Goal: Information Seeking & Learning: Learn about a topic

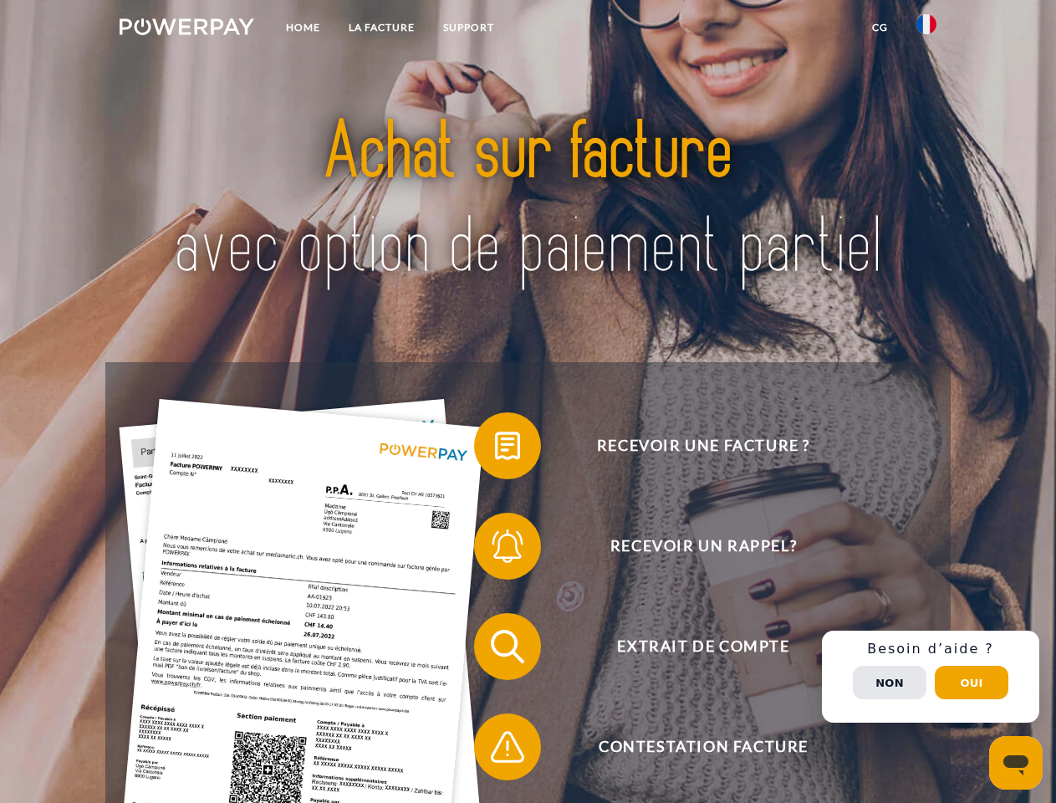
click at [186, 29] on img at bounding box center [187, 26] width 135 height 17
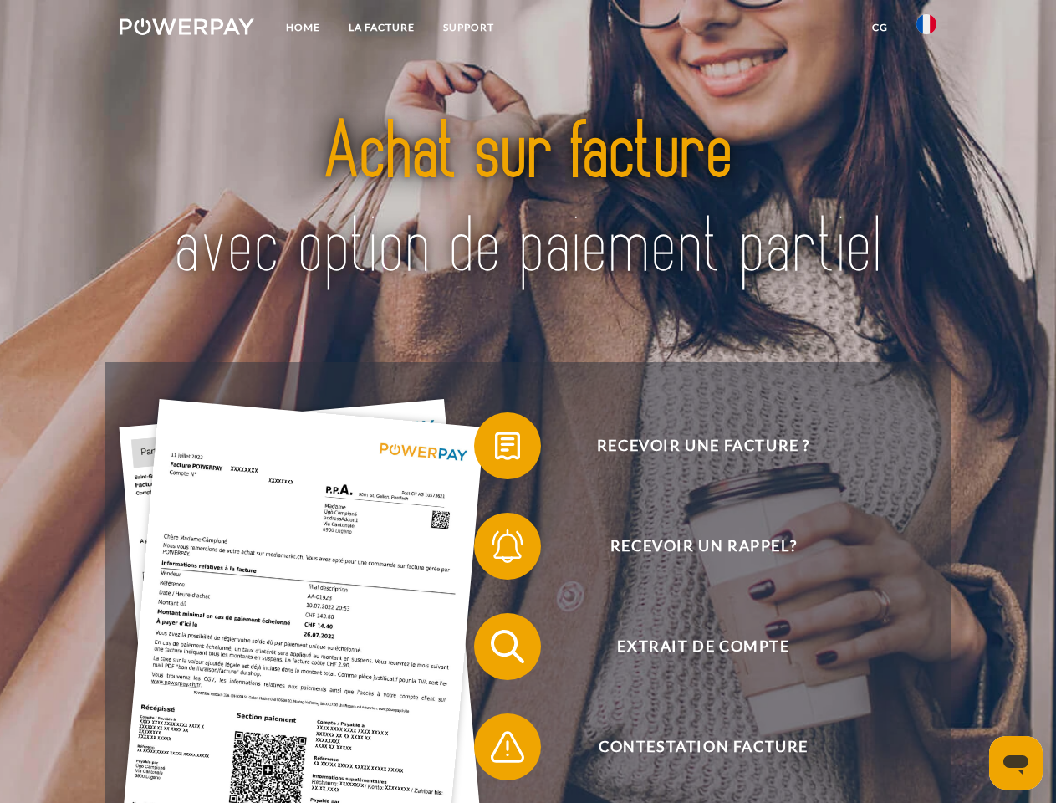
click at [927, 29] on img at bounding box center [926, 24] width 20 height 20
click at [880, 28] on link "CG" at bounding box center [880, 28] width 44 height 30
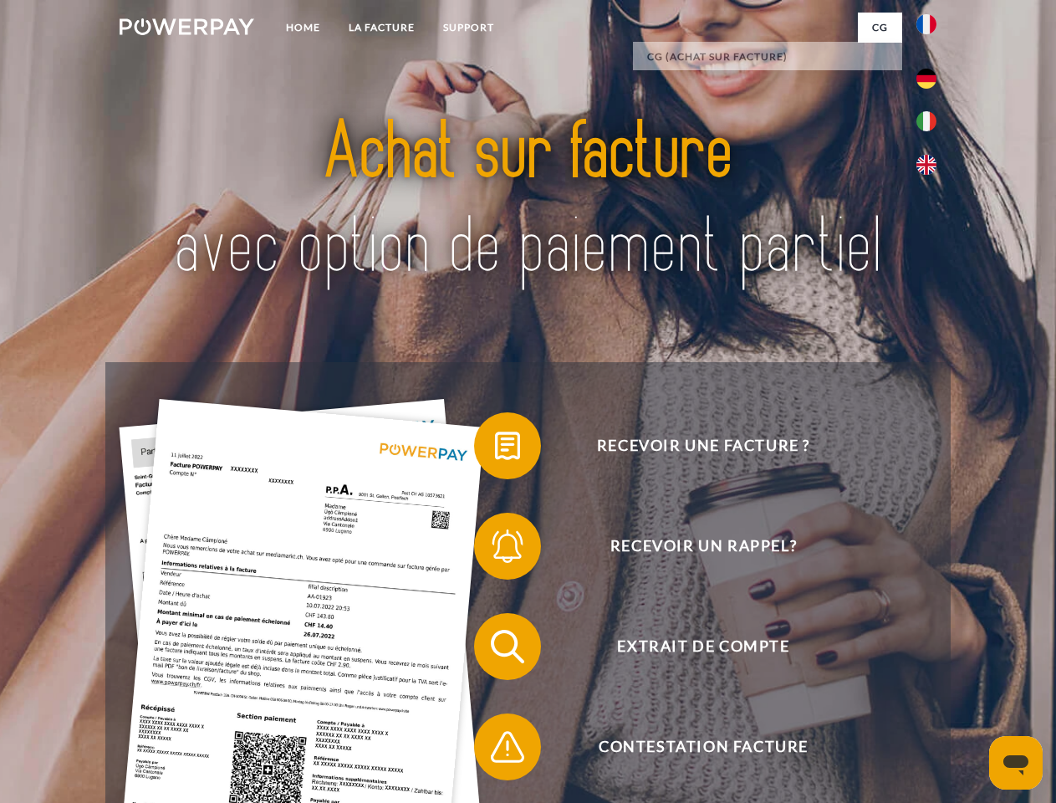
click at [495, 449] on span at bounding box center [483, 446] width 84 height 84
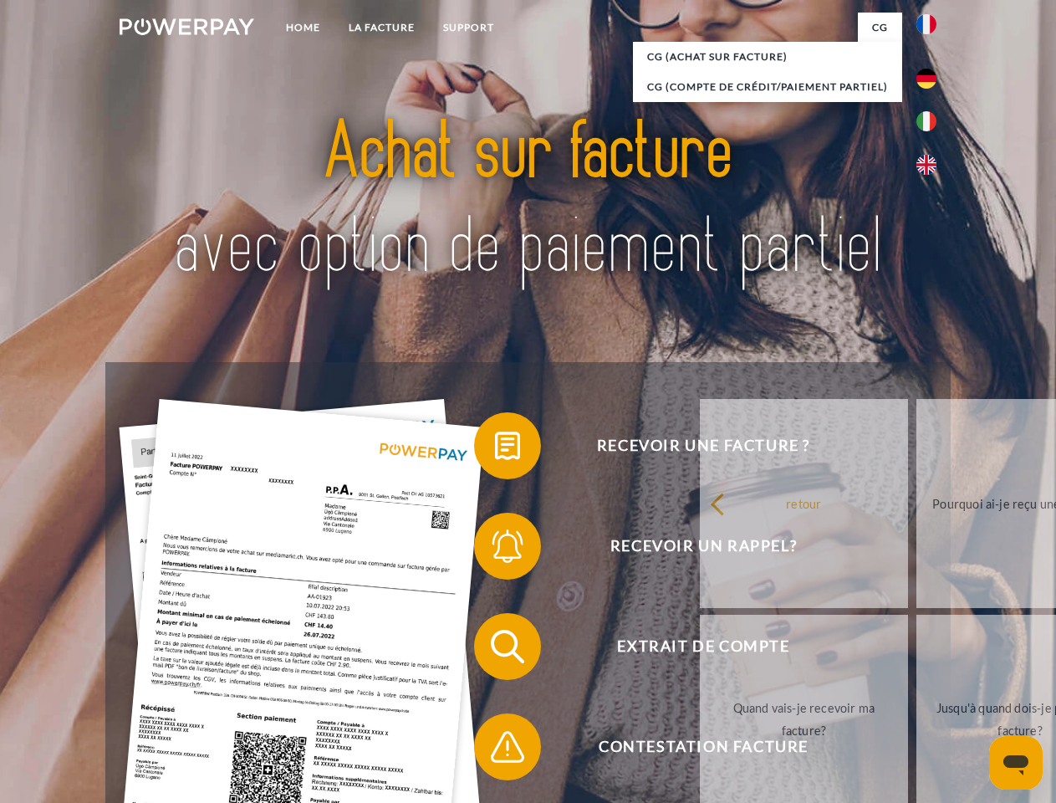
click at [495, 549] on div "Recevoir une facture ? Recevoir un rappel? Extrait de compte retour" at bounding box center [527, 696] width 845 height 669
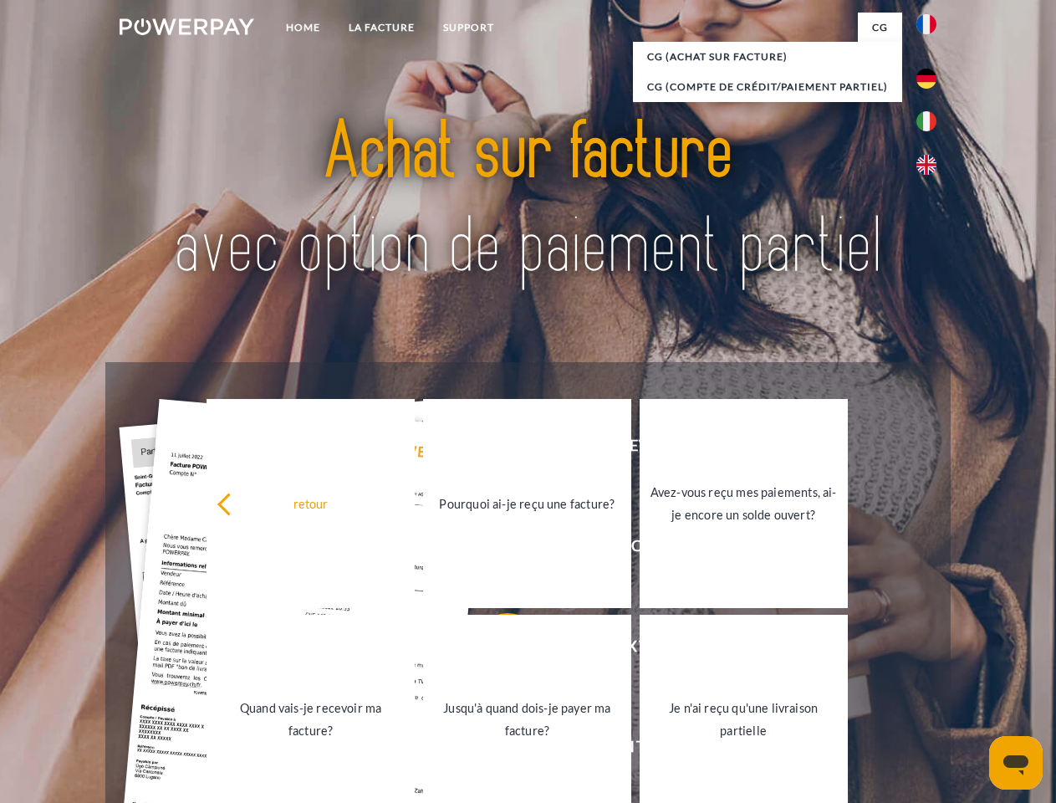
click at [495, 650] on link "Jusqu'à quand dois-je payer ma facture?" at bounding box center [527, 719] width 208 height 209
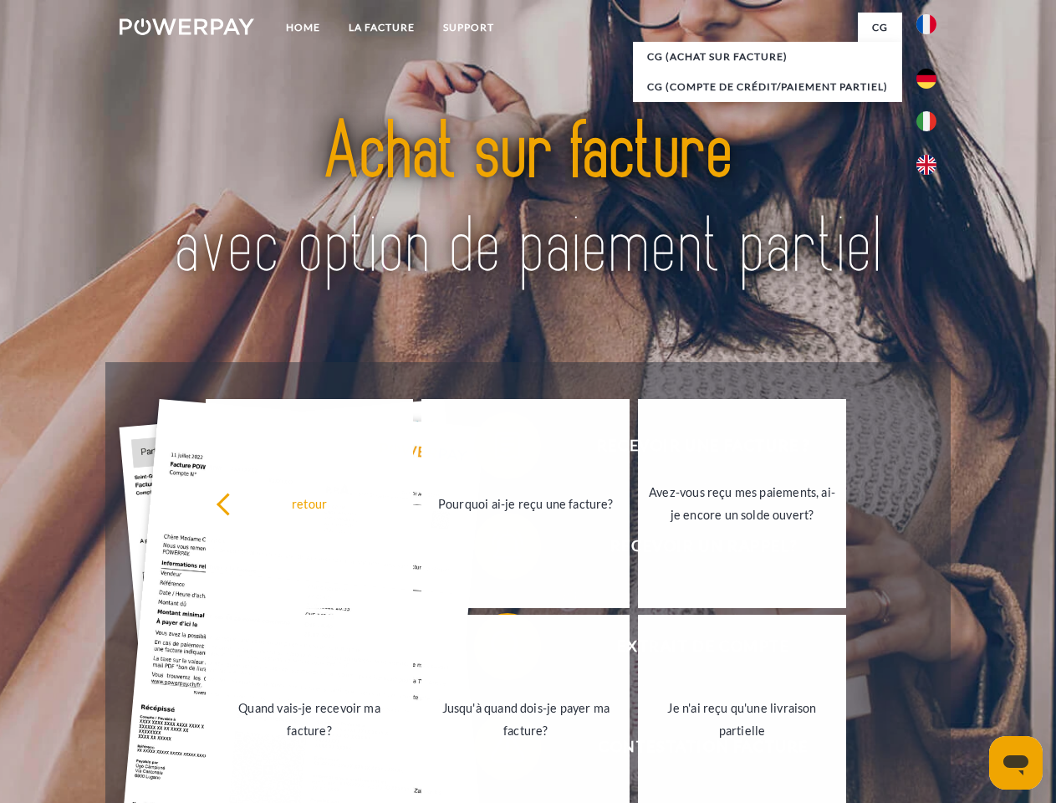
click at [638, 750] on link "Je n'ai reçu qu'une livraison partielle" at bounding box center [742, 719] width 208 height 209
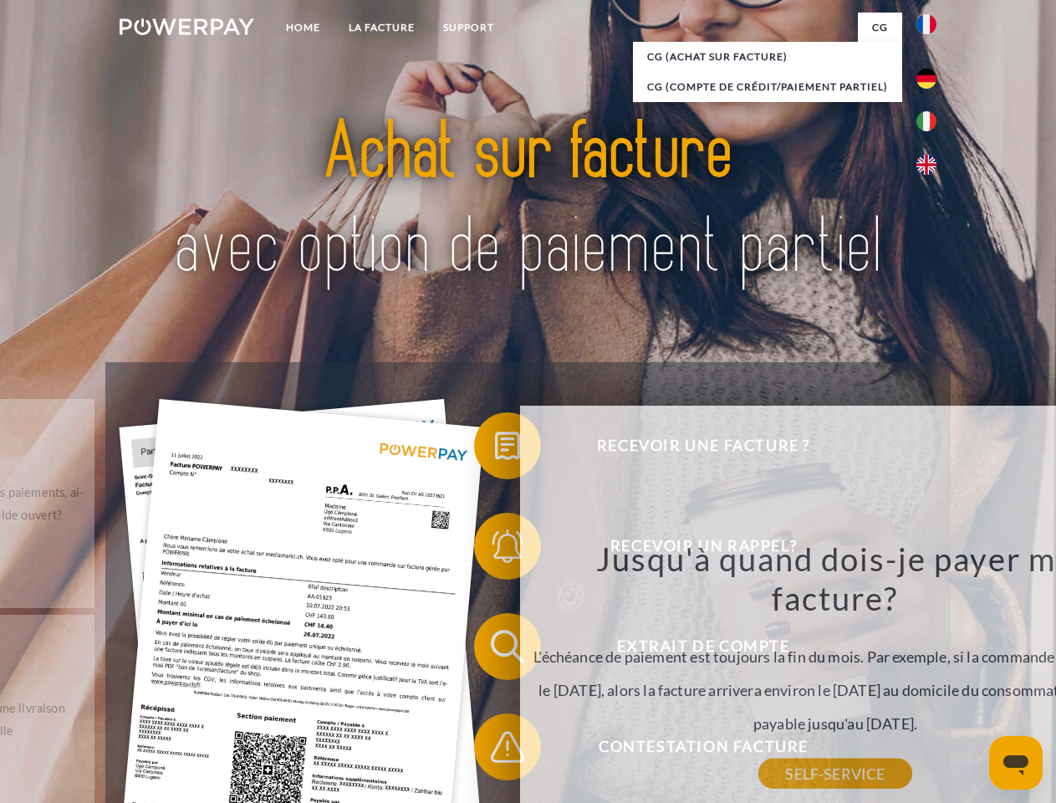
click at [931, 676] on div "retour Pourquoi ai-je reçu une facture? POWERPAY est le prestataire de facturat…" at bounding box center [836, 635] width 676 height 479
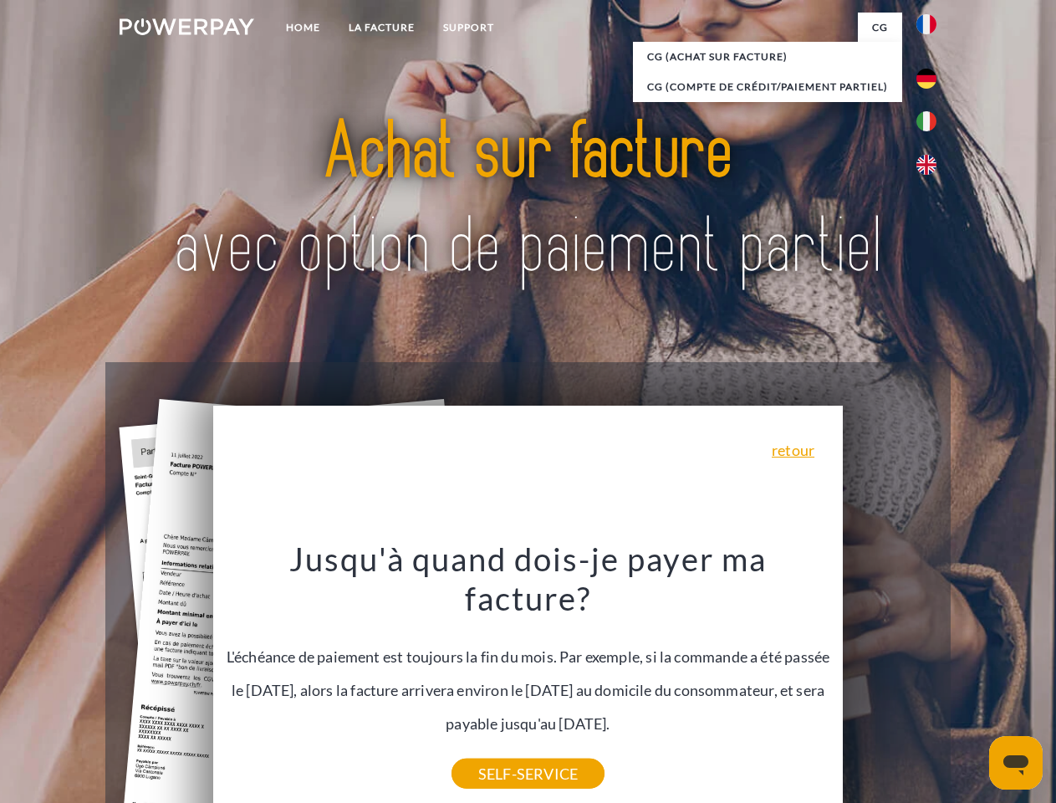
click at [890, 680] on span "Extrait de compte" at bounding box center [703, 646] width 410 height 67
click at [972, 682] on header "Home LA FACTURE Support" at bounding box center [528, 577] width 1056 height 1155
